Goal: Transaction & Acquisition: Purchase product/service

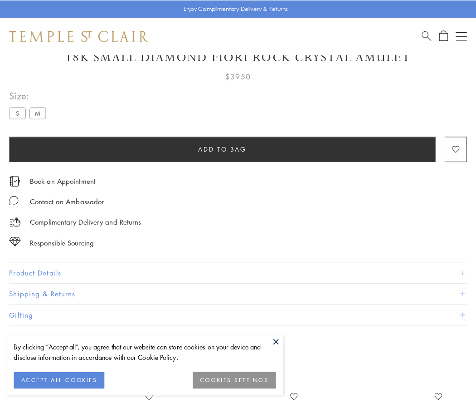
scroll to position [54, 0]
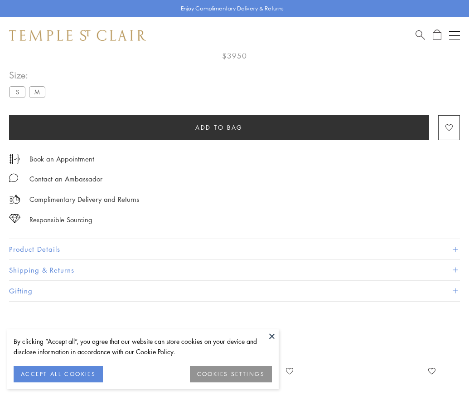
click at [219, 127] on span "Add to bag" at bounding box center [219, 127] width 48 height 10
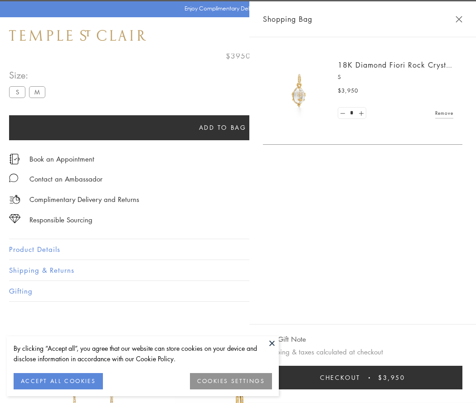
click at [424, 377] on button "Checkout $3,950" at bounding box center [363, 377] width 200 height 24
